Goal: Task Accomplishment & Management: Complete application form

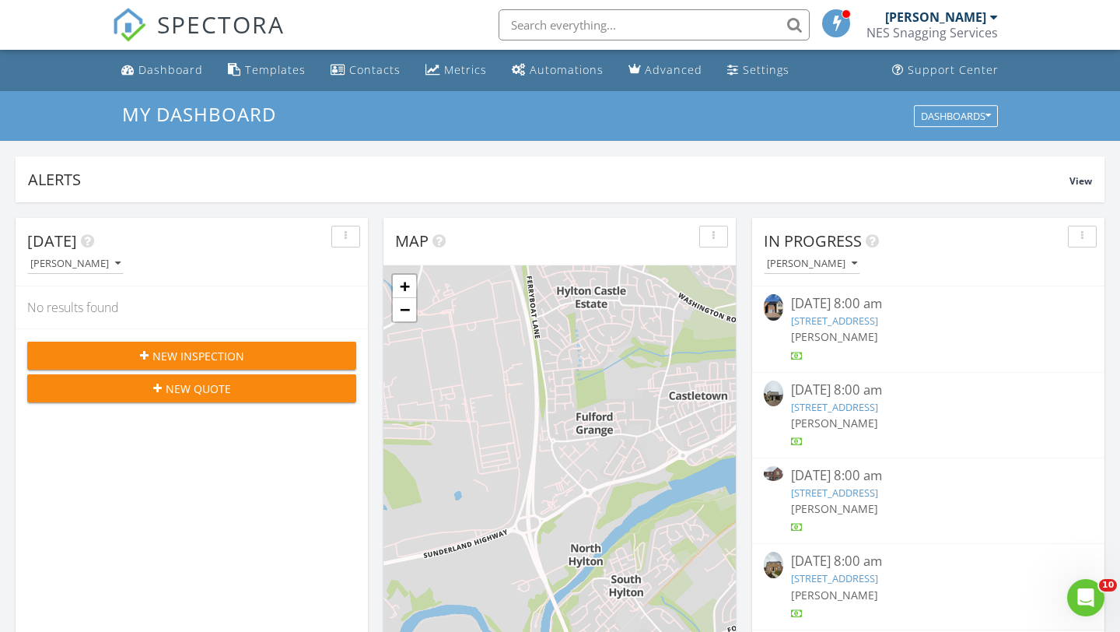
click at [286, 359] on div "New Inspection" at bounding box center [192, 356] width 304 height 16
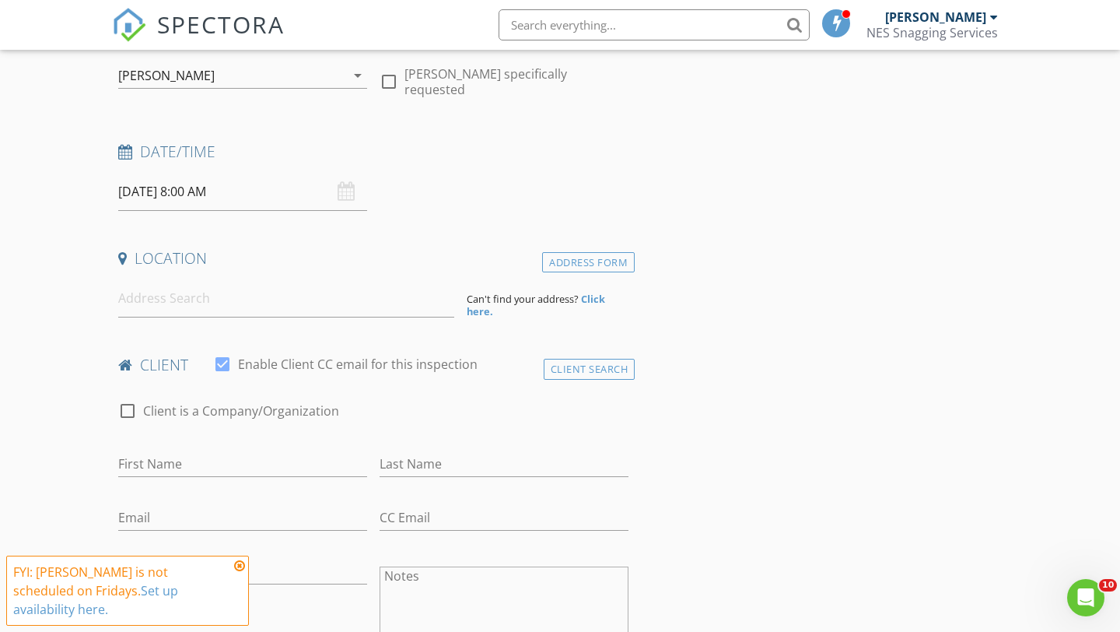
scroll to position [194, 0]
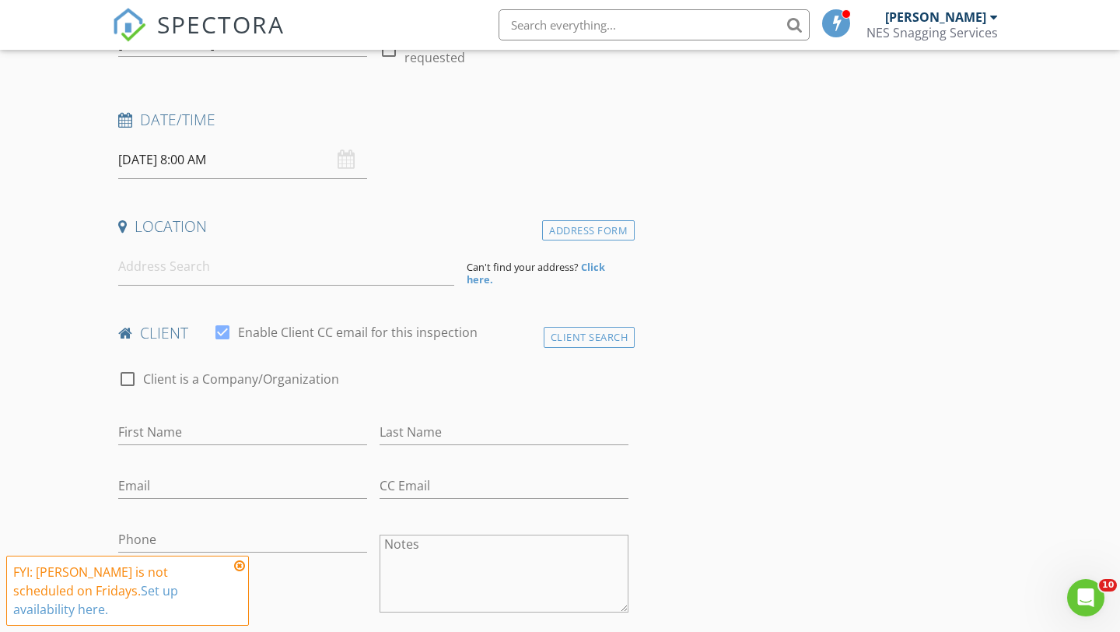
click at [597, 267] on strong "Click here." at bounding box center [536, 273] width 138 height 26
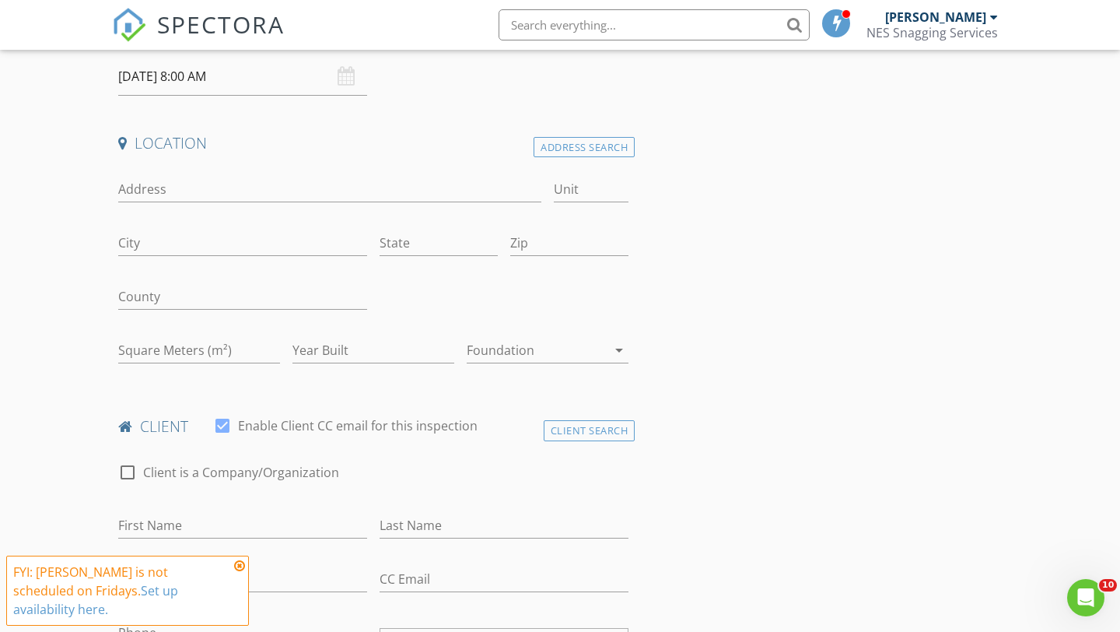
scroll to position [314, 0]
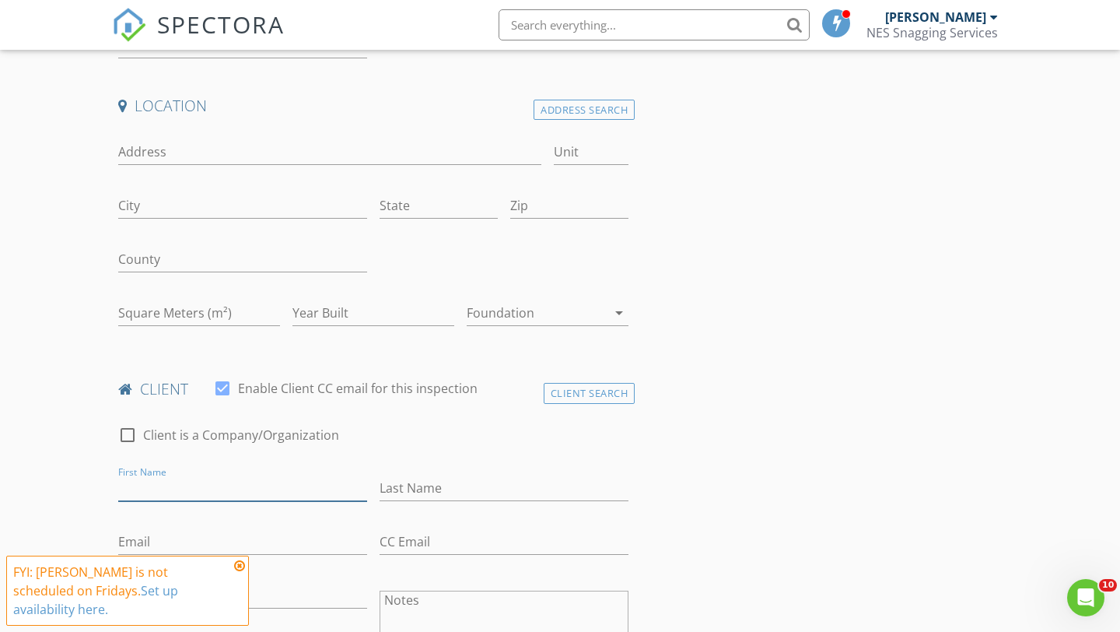
click at [221, 485] on input "First Name" at bounding box center [242, 488] width 249 height 26
paste input "[PERSON_NAME]"
type input "[PERSON_NAME]"
click at [445, 492] on input "Last Name" at bounding box center [504, 488] width 249 height 26
paste input "Arlett"
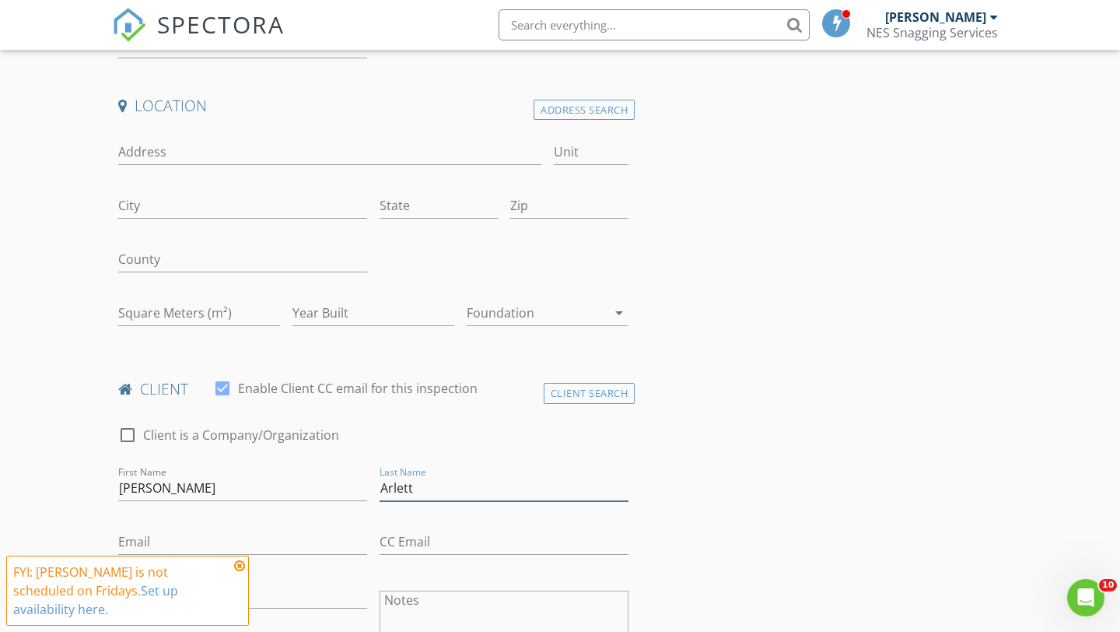
type input "Arlett"
click at [201, 146] on input "Address" at bounding box center [329, 152] width 423 height 26
paste input "1 Midway, [PERSON_NAME][GEOGRAPHIC_DATA]"
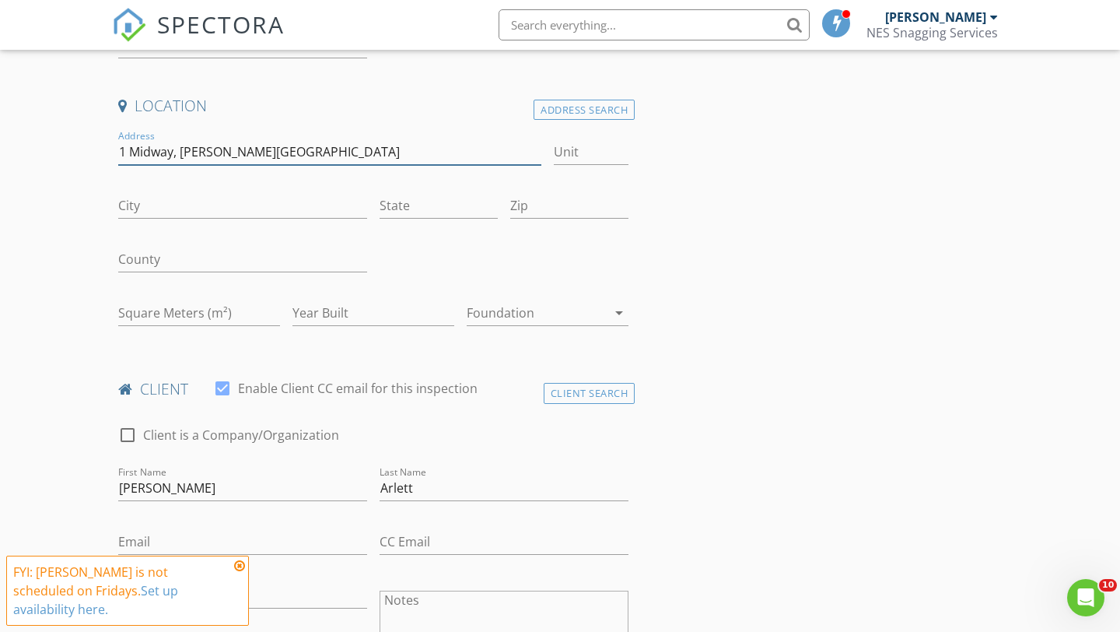
type input "1 Midway, [PERSON_NAME][GEOGRAPHIC_DATA]"
click at [185, 208] on input "City" at bounding box center [242, 206] width 249 height 26
paste input "Prudhoe"
type input "Prudhoe"
click at [540, 211] on input "Zip" at bounding box center [569, 206] width 118 height 26
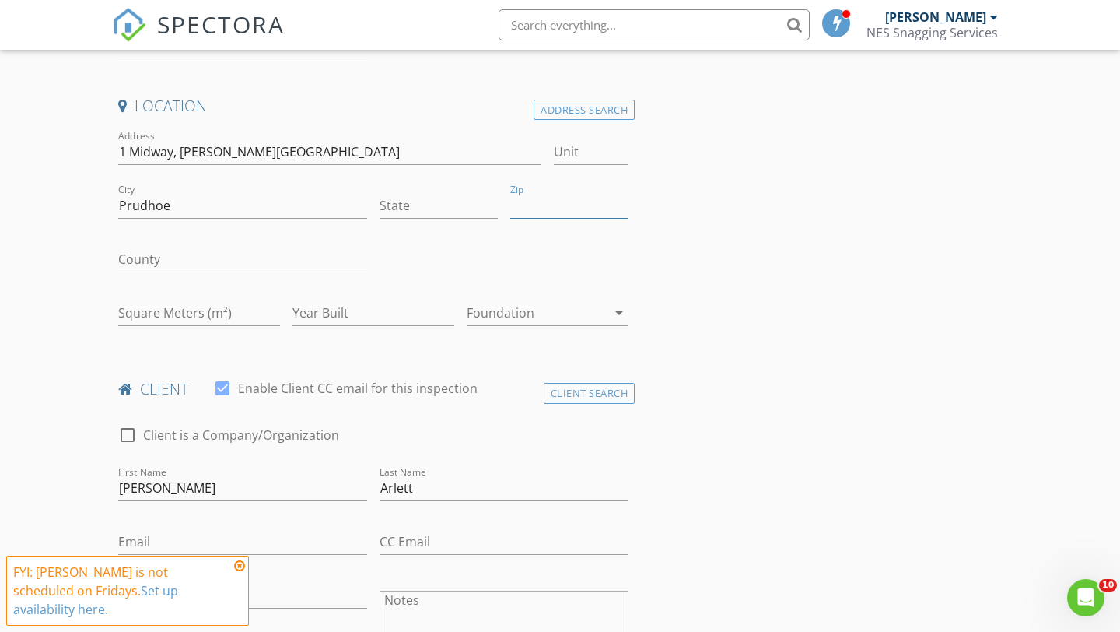
paste input "NE42 5GB"
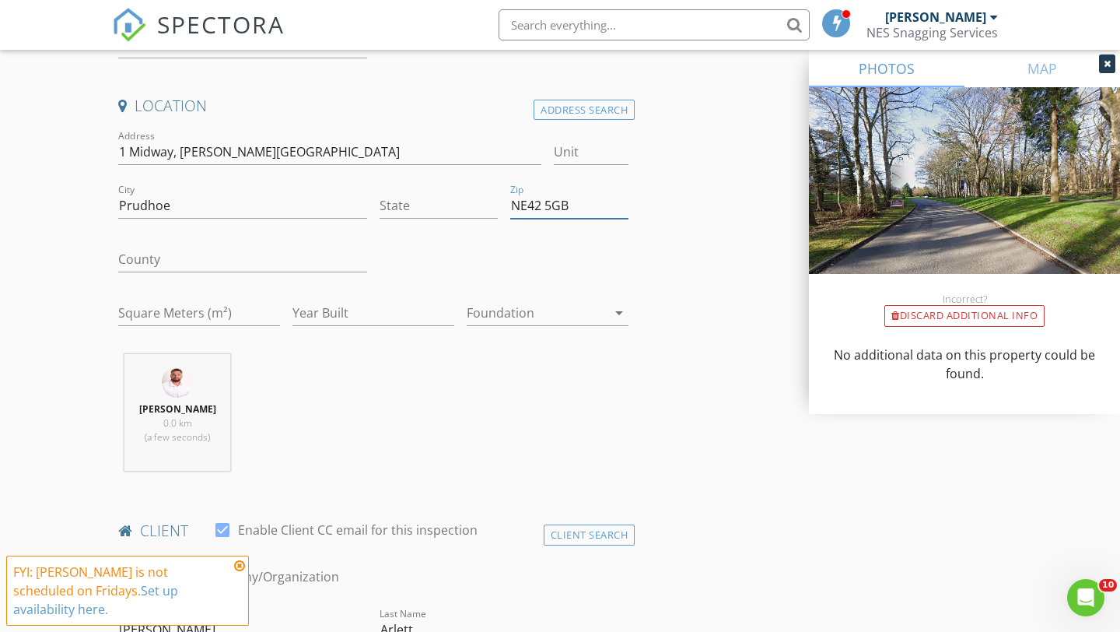
type input "NE42 5GB"
click at [570, 436] on div "Jamie Merchant 0.0 km (a few seconds)" at bounding box center [373, 418] width 523 height 129
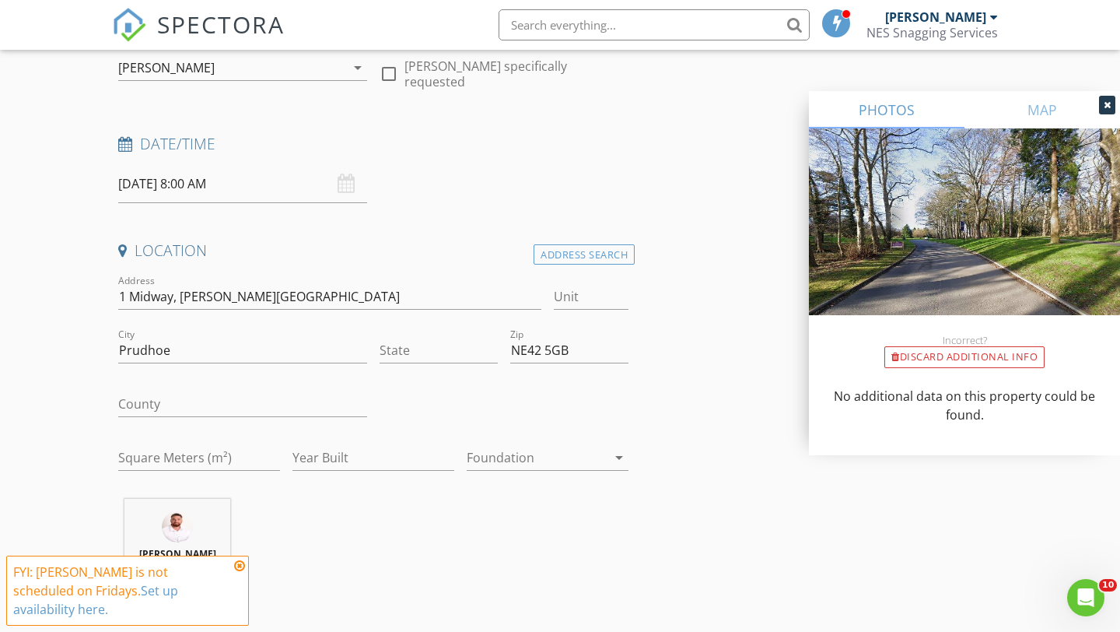
scroll to position [0, 0]
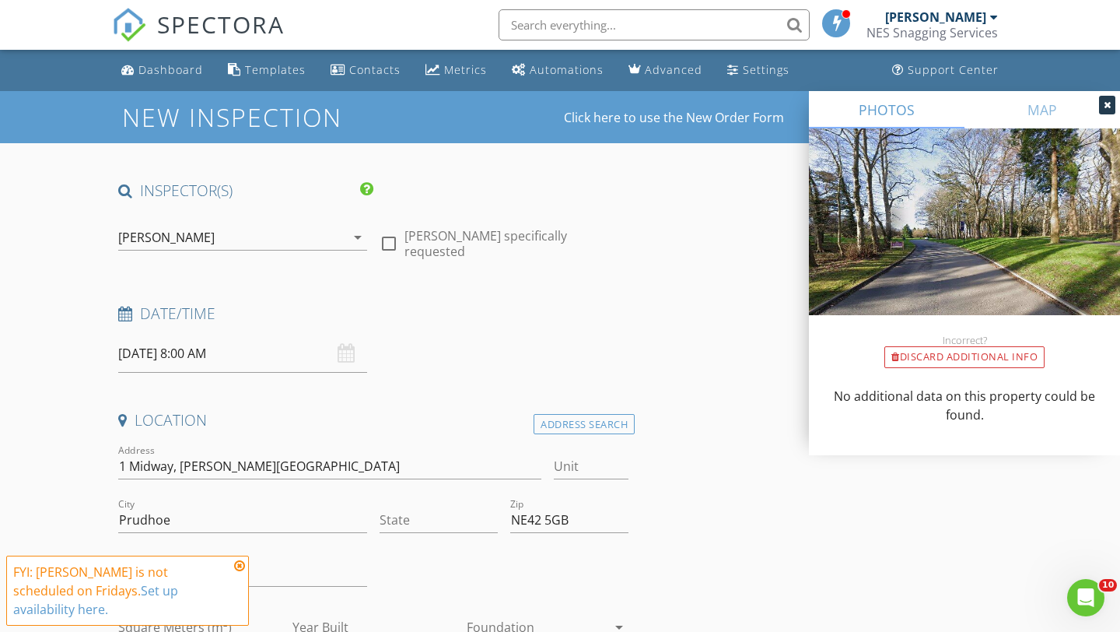
click at [132, 347] on input "29/08/2025 8:00 AM" at bounding box center [242, 353] width 249 height 38
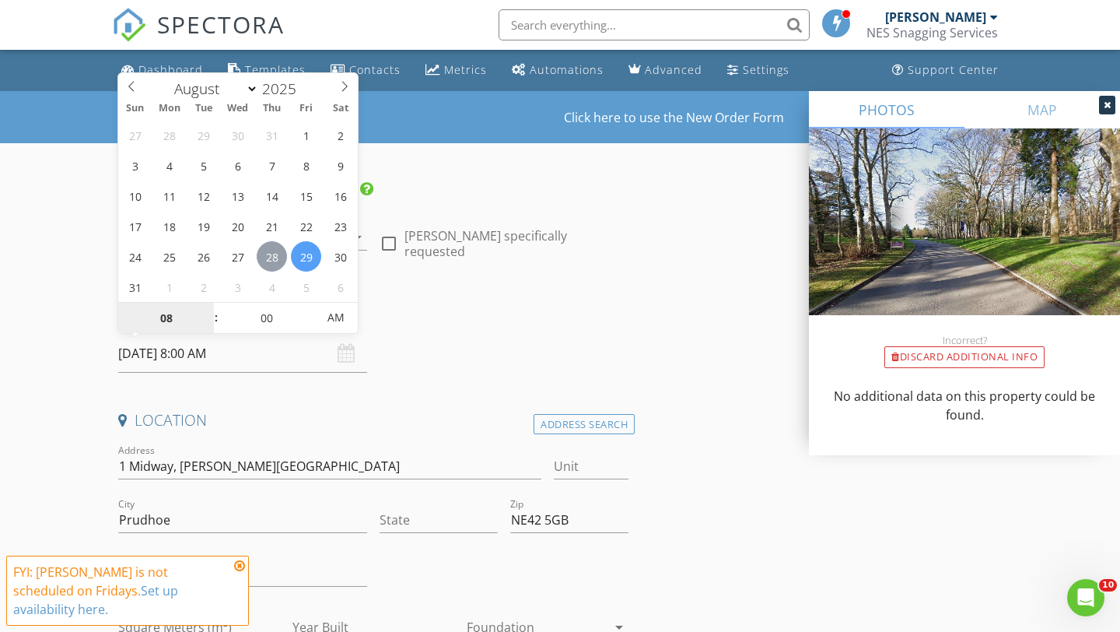
type input "28/08/2025 8:00 AM"
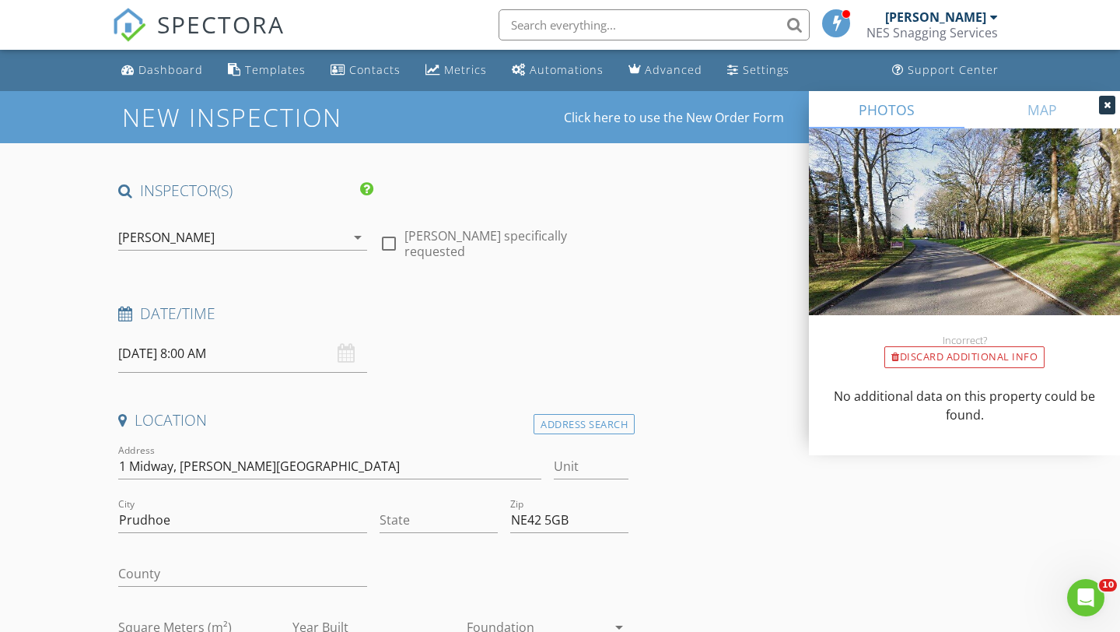
click at [625, 353] on div "Date/Time 28/08/2025 8:00 AM" at bounding box center [373, 337] width 523 height 69
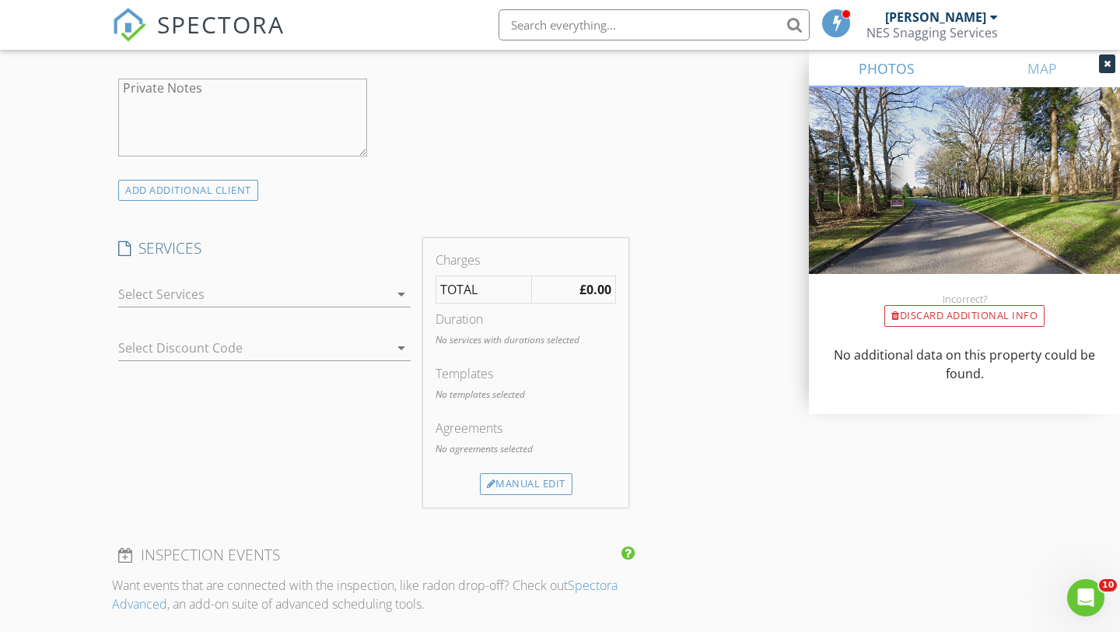
scroll to position [1160, 0]
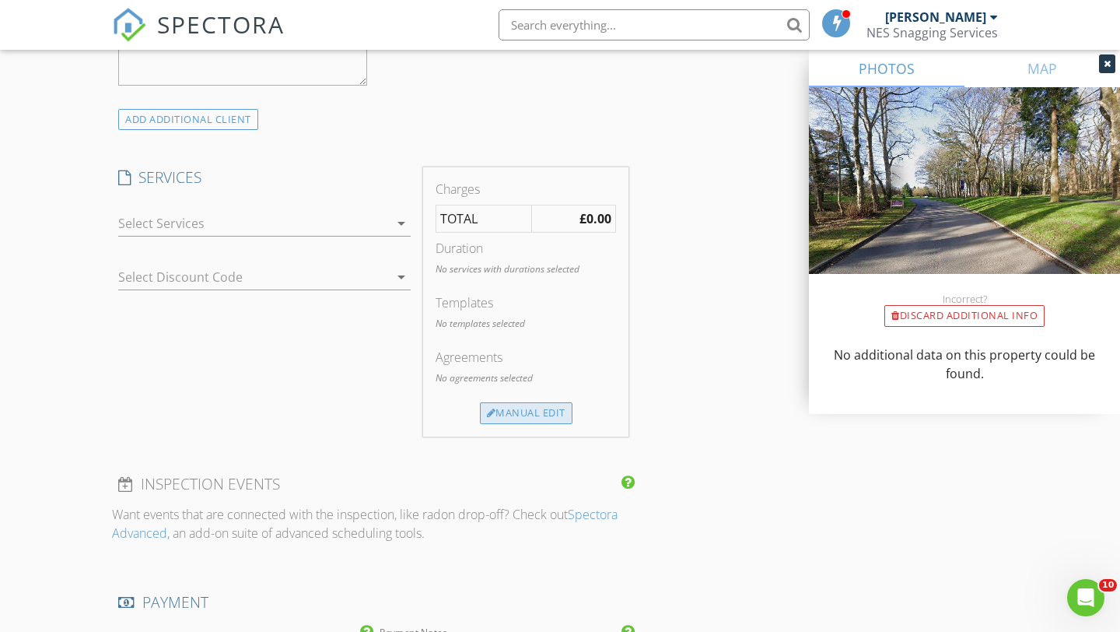
click at [506, 408] on div "Manual Edit" at bounding box center [526, 413] width 93 height 22
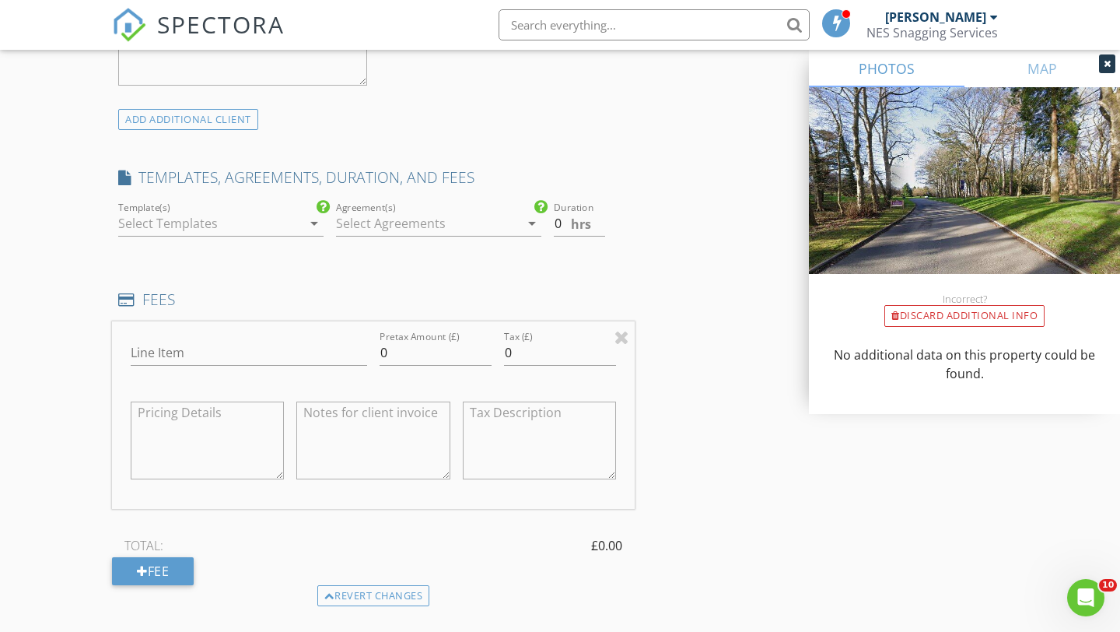
click at [235, 227] on div at bounding box center [210, 223] width 184 height 25
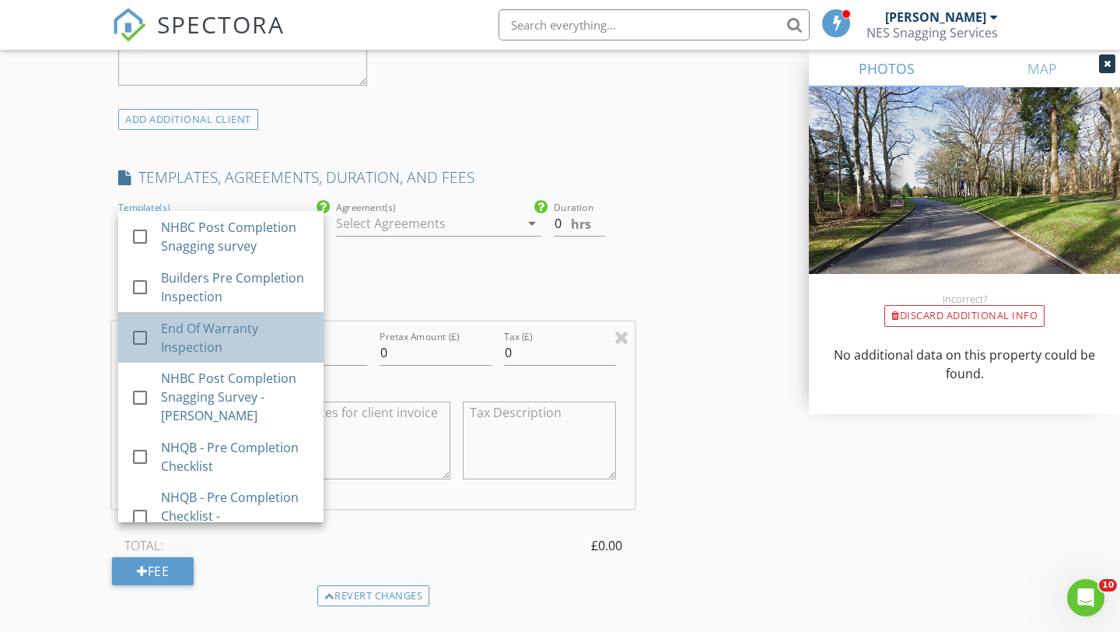
click at [224, 338] on div "End Of Warranty Inspection" at bounding box center [236, 337] width 150 height 37
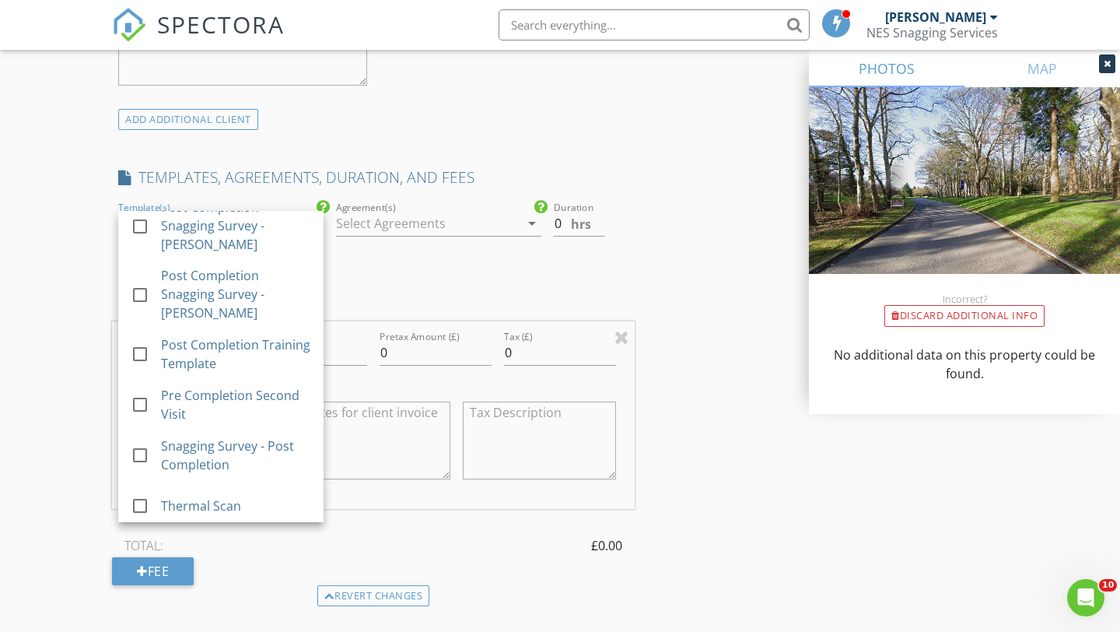
scroll to position [587, 0]
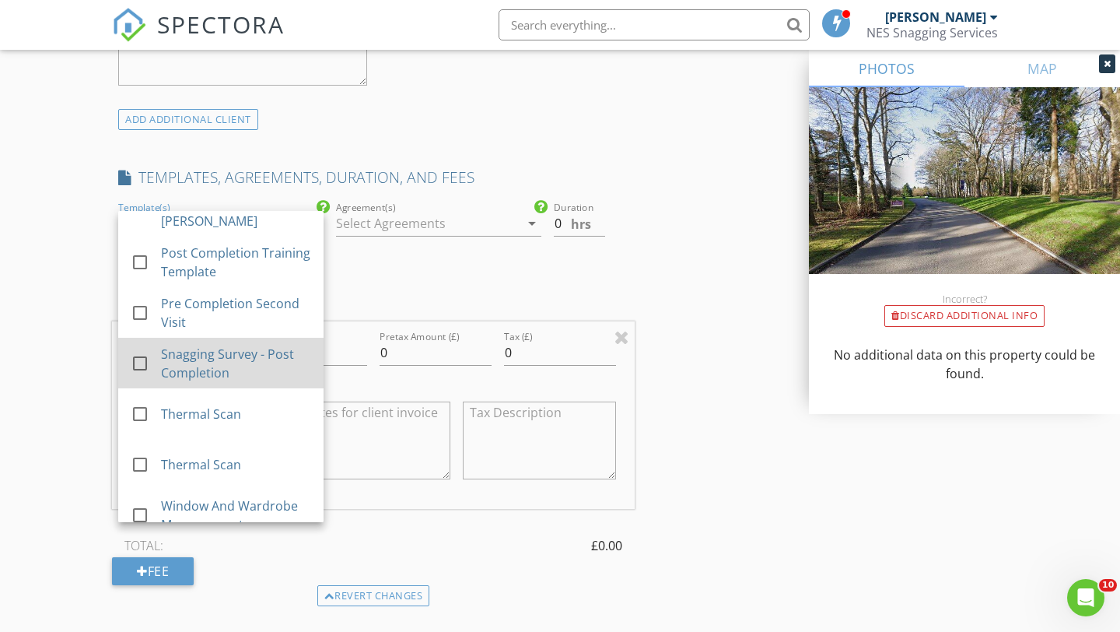
click at [224, 345] on div "Snagging Survey - Post Completion" at bounding box center [236, 363] width 150 height 37
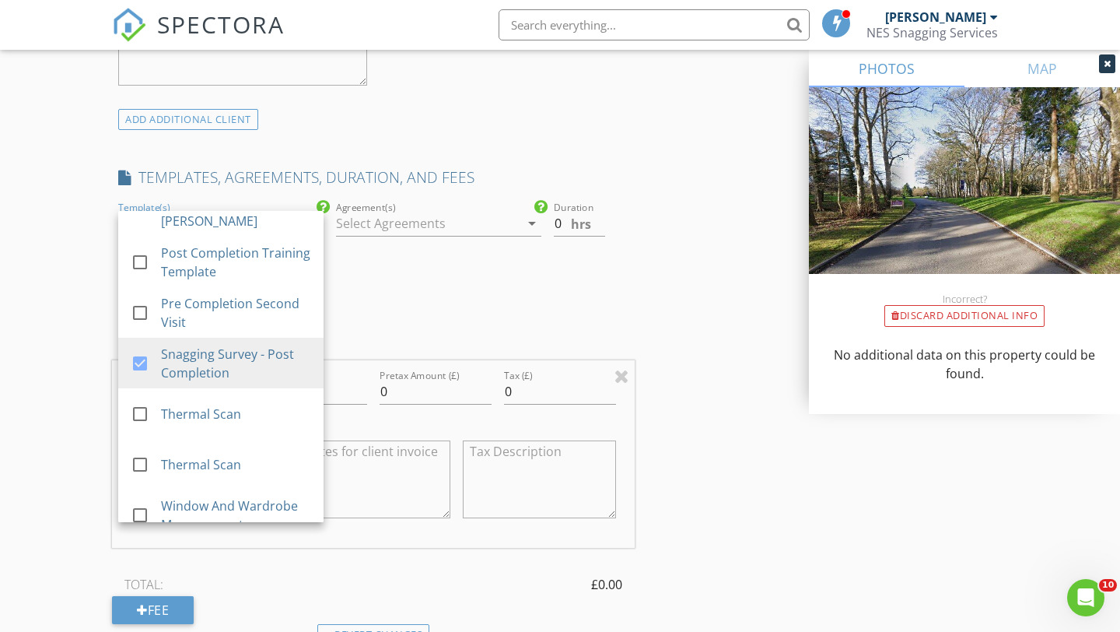
click at [420, 281] on div "Agreement(s) arrow_drop_down" at bounding box center [439, 244] width 218 height 93
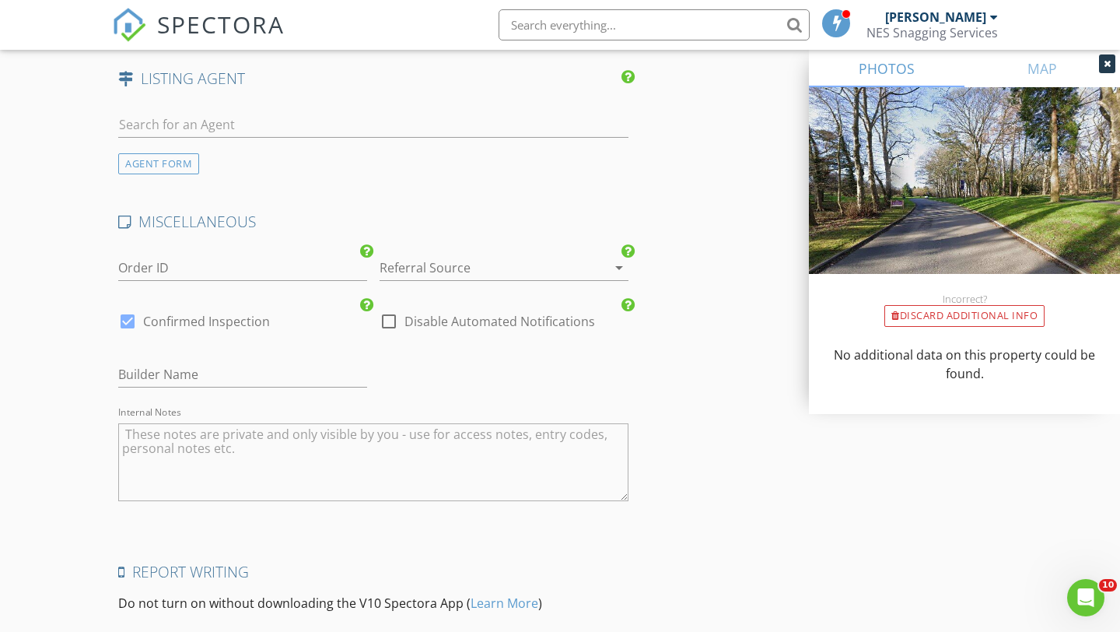
scroll to position [2399, 0]
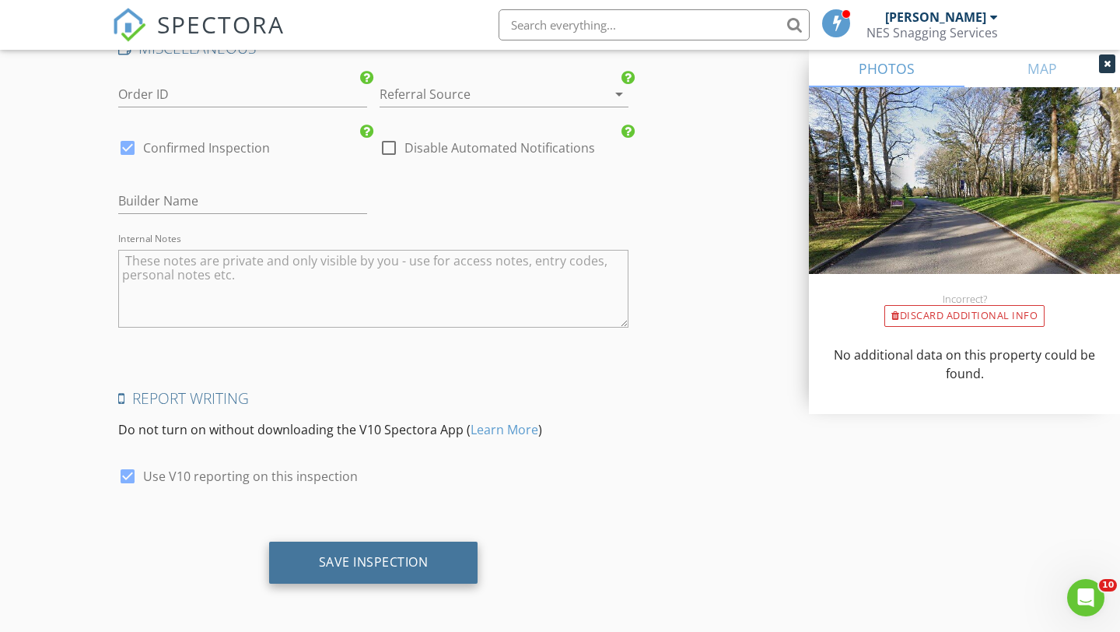
click at [335, 568] on div "Save Inspection" at bounding box center [374, 562] width 110 height 16
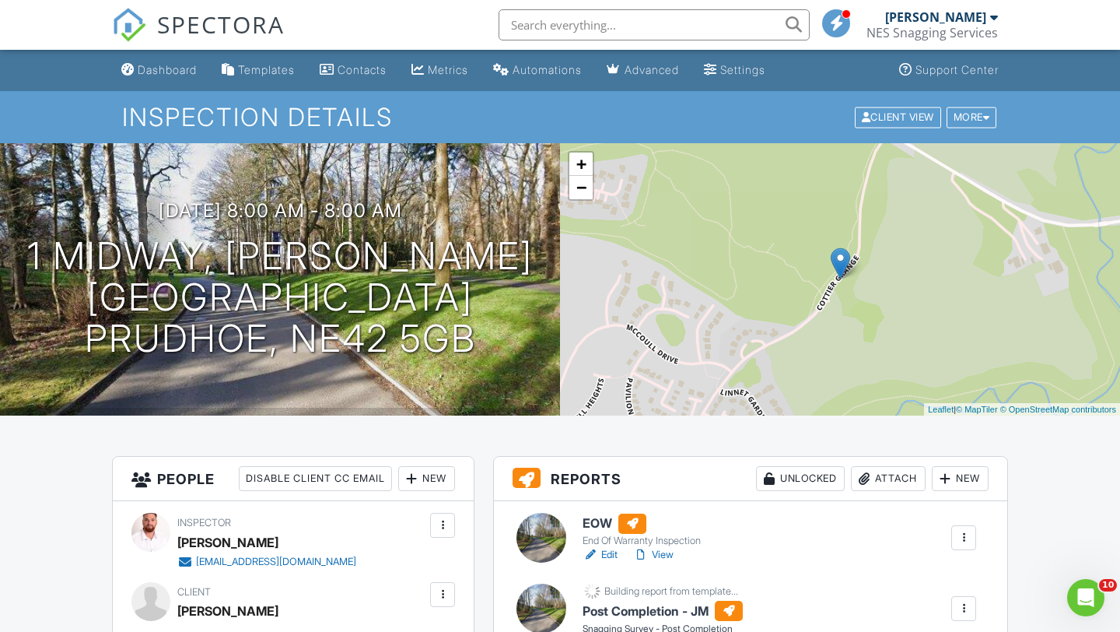
click at [603, 527] on h6 "EOW" at bounding box center [642, 523] width 118 height 20
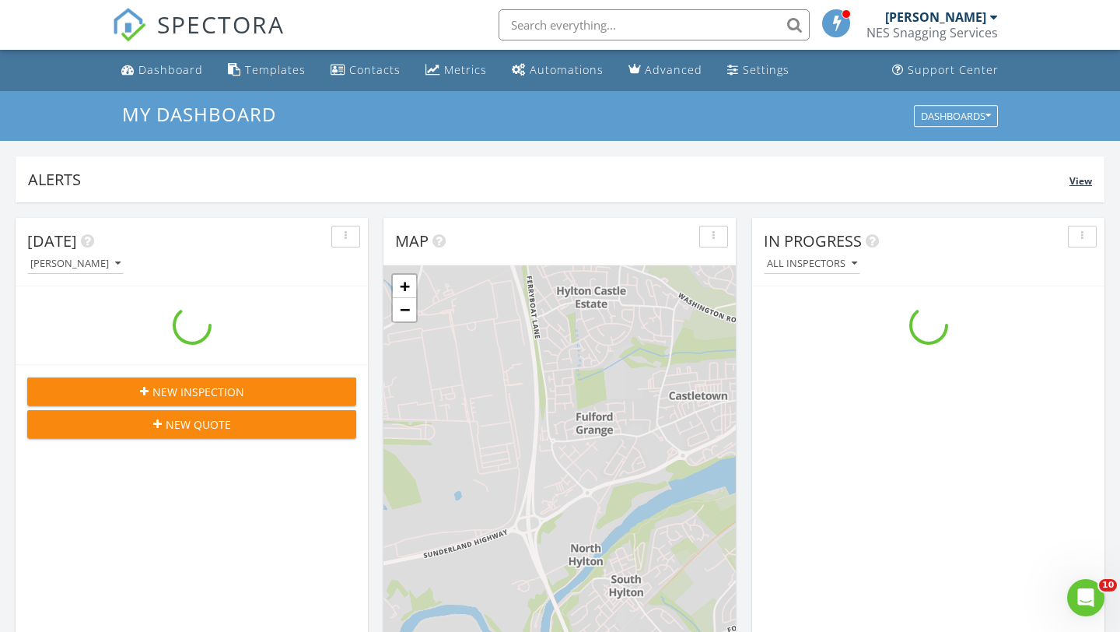
scroll to position [1416, 1121]
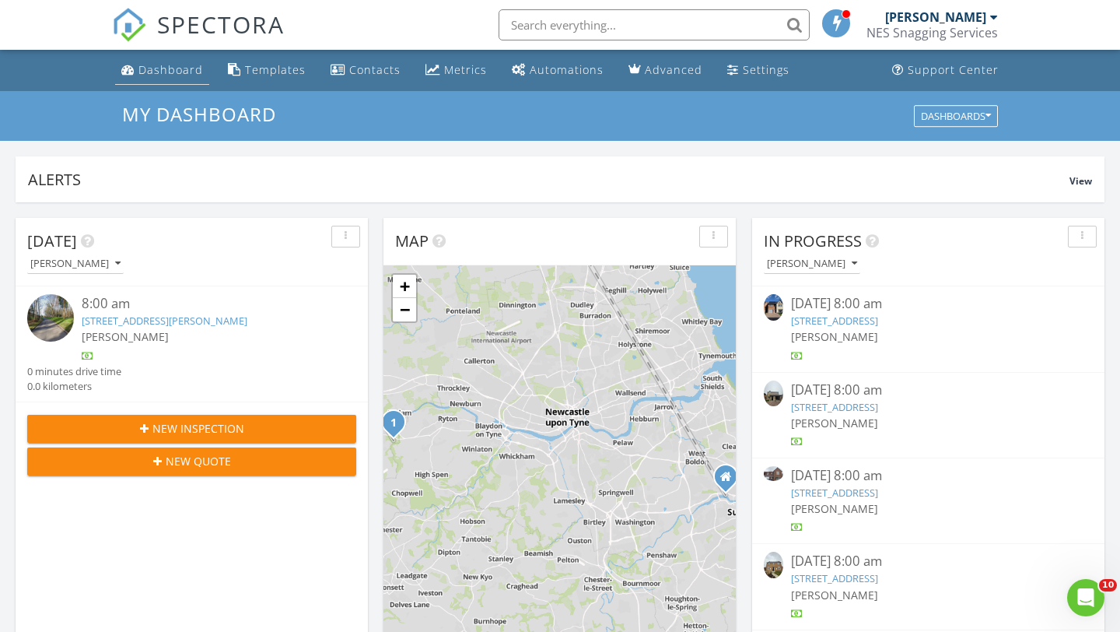
click at [179, 68] on div "Dashboard" at bounding box center [170, 69] width 65 height 15
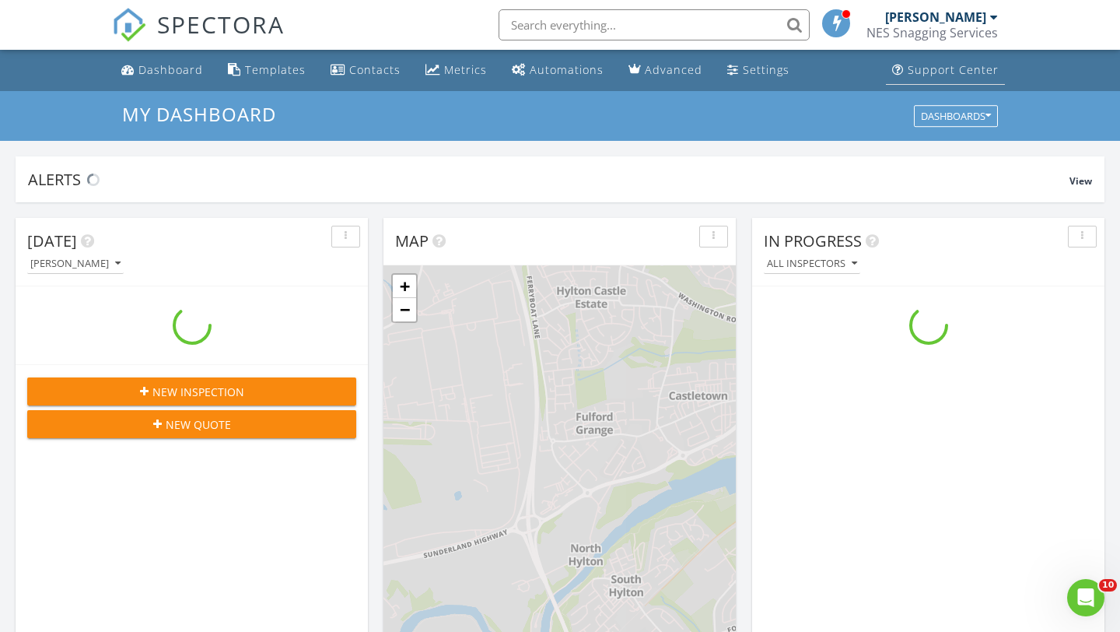
scroll to position [1416, 1121]
